Goal: Task Accomplishment & Management: Use online tool/utility

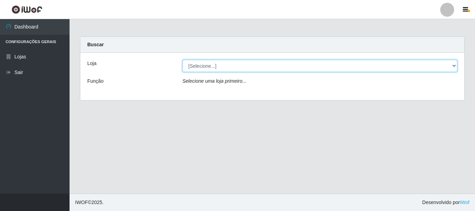
click at [455, 69] on select "[Selecione...] Super Vilton" at bounding box center [319, 66] width 275 height 12
select select "379"
click at [182, 60] on select "[Selecione...] Super Vilton" at bounding box center [319, 66] width 275 height 12
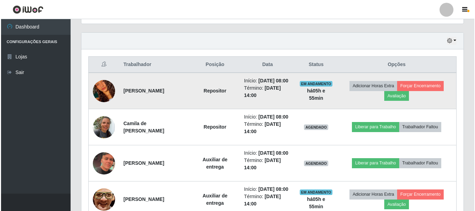
scroll to position [243, 0]
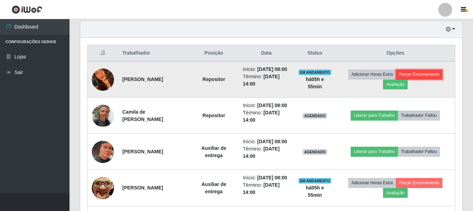
click at [427, 76] on button "Forçar Encerramento" at bounding box center [419, 74] width 47 height 10
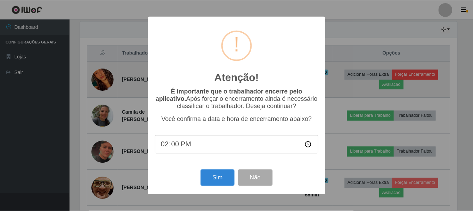
scroll to position [144, 378]
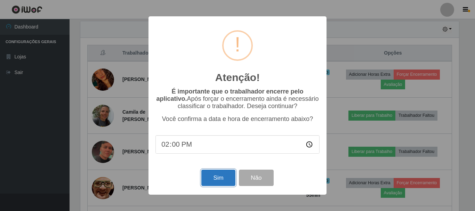
click at [210, 176] on button "Sim" at bounding box center [218, 178] width 34 height 16
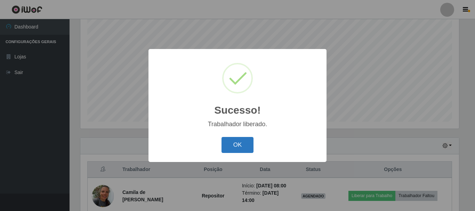
click at [244, 145] on button "OK" at bounding box center [237, 145] width 32 height 16
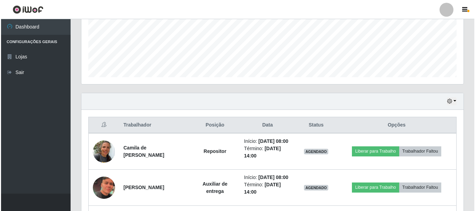
scroll to position [266, 0]
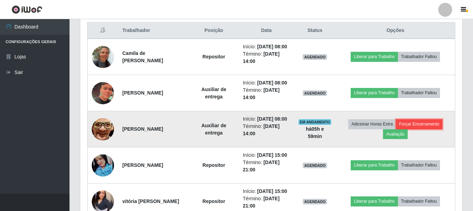
click at [432, 129] on button "Forçar Encerramento" at bounding box center [419, 124] width 47 height 10
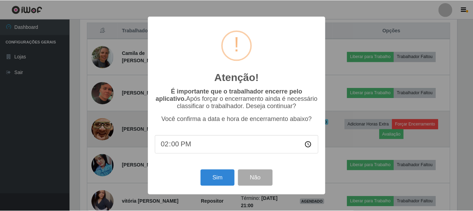
scroll to position [144, 378]
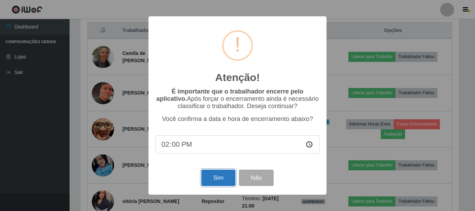
click at [222, 177] on button "Sim" at bounding box center [218, 178] width 34 height 16
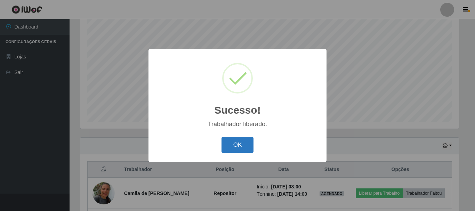
click at [240, 140] on button "OK" at bounding box center [237, 145] width 32 height 16
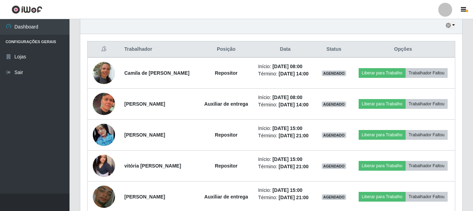
scroll to position [266, 0]
